Goal: Information Seeking & Learning: Find specific page/section

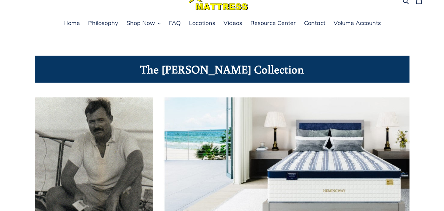
scroll to position [33, 0]
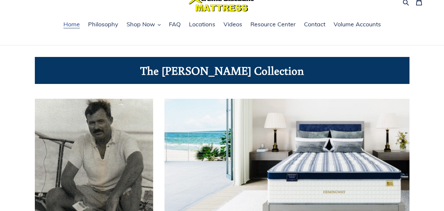
click at [71, 25] on span "Home" at bounding box center [71, 24] width 16 height 8
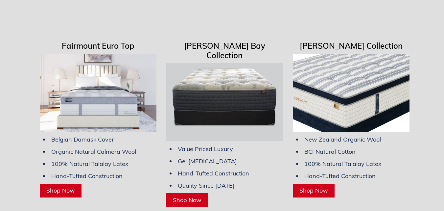
scroll to position [1710, 0]
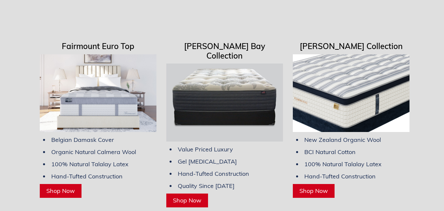
click at [360, 97] on img at bounding box center [351, 93] width 117 height 78
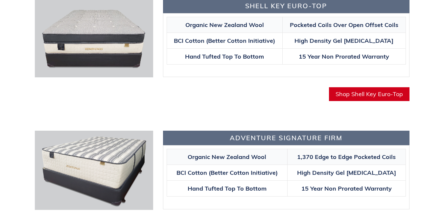
scroll to position [592, 0]
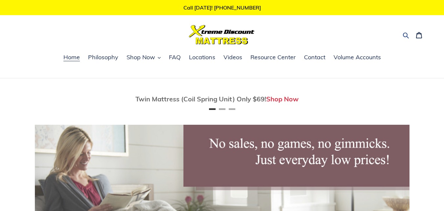
click at [404, 37] on icon "button" at bounding box center [406, 36] width 6 height 6
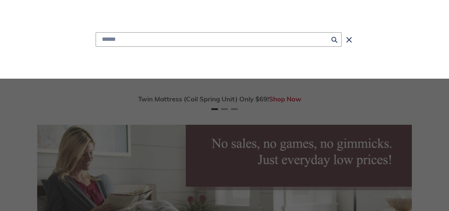
click at [111, 39] on input "Search" at bounding box center [219, 39] width 246 height 14
